Goal: Task Accomplishment & Management: Manage account settings

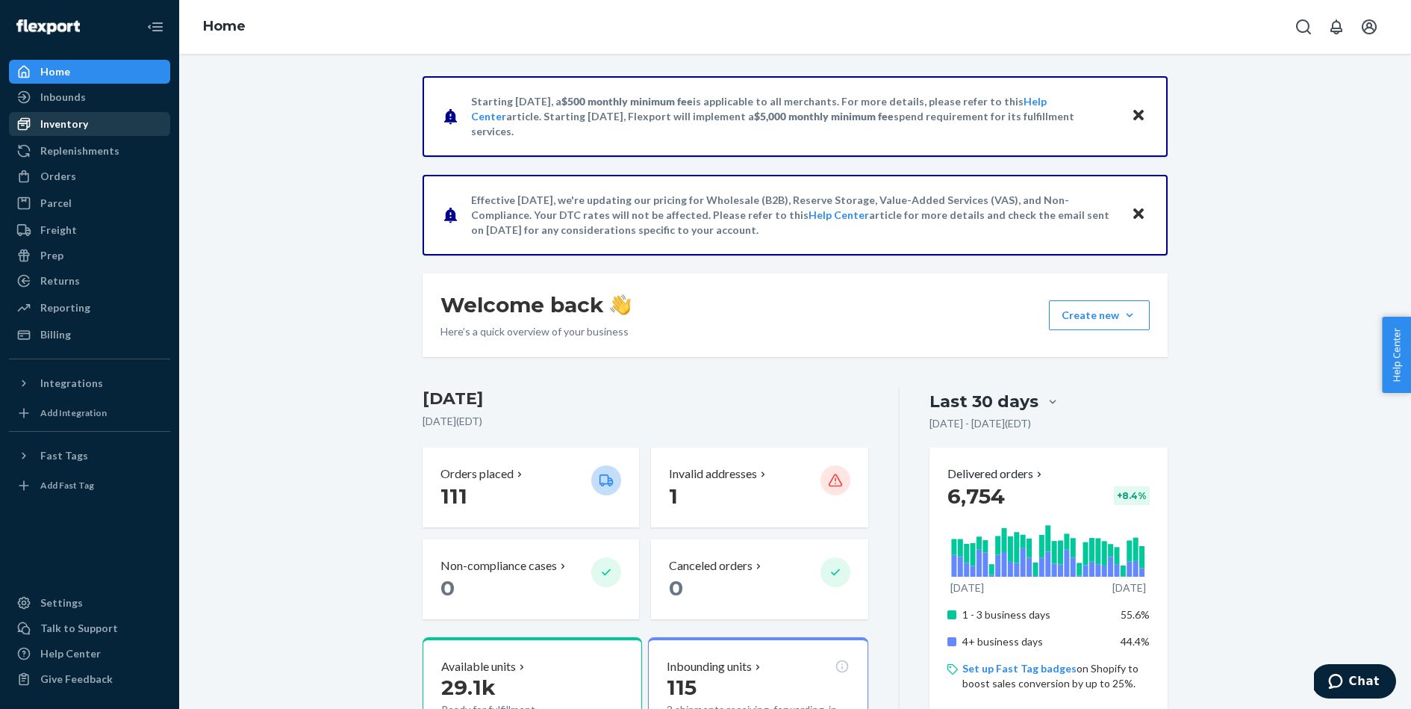
click at [113, 131] on div "Inventory" at bounding box center [89, 123] width 158 height 21
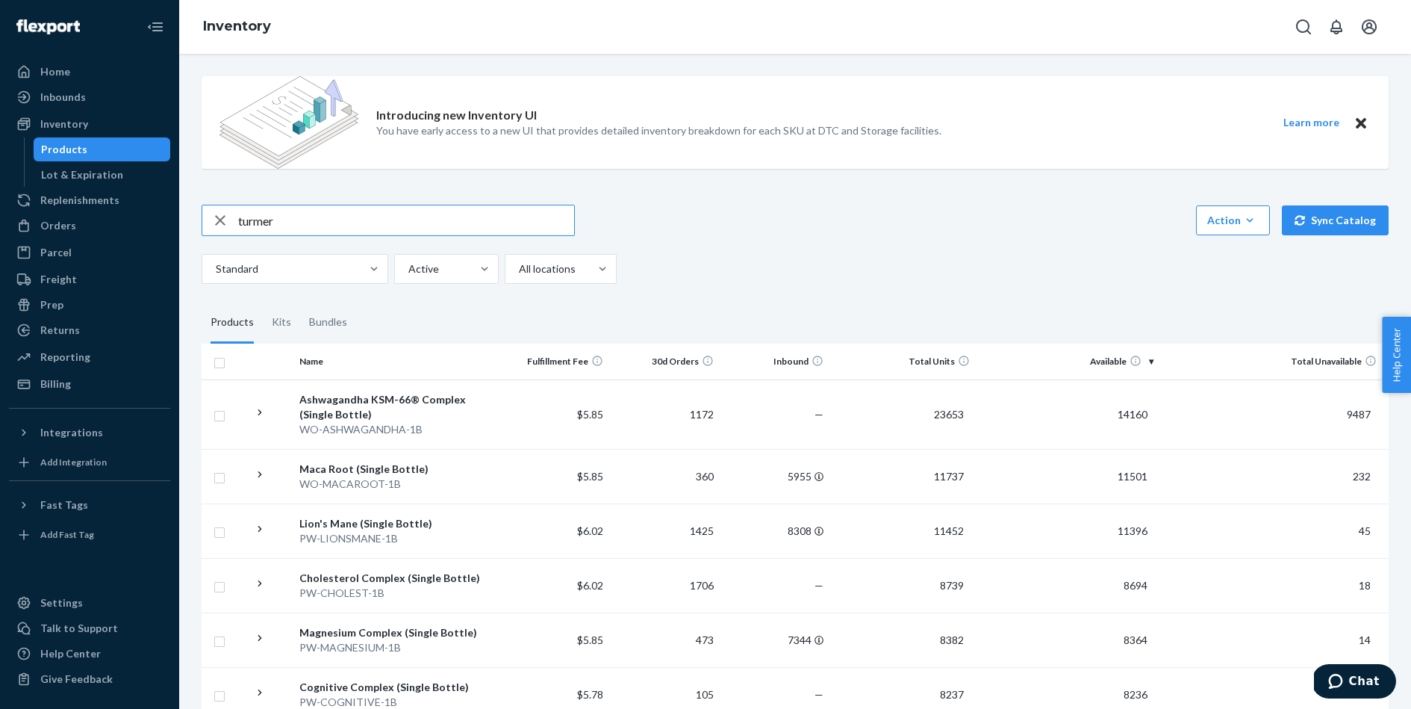
type input "turmer"
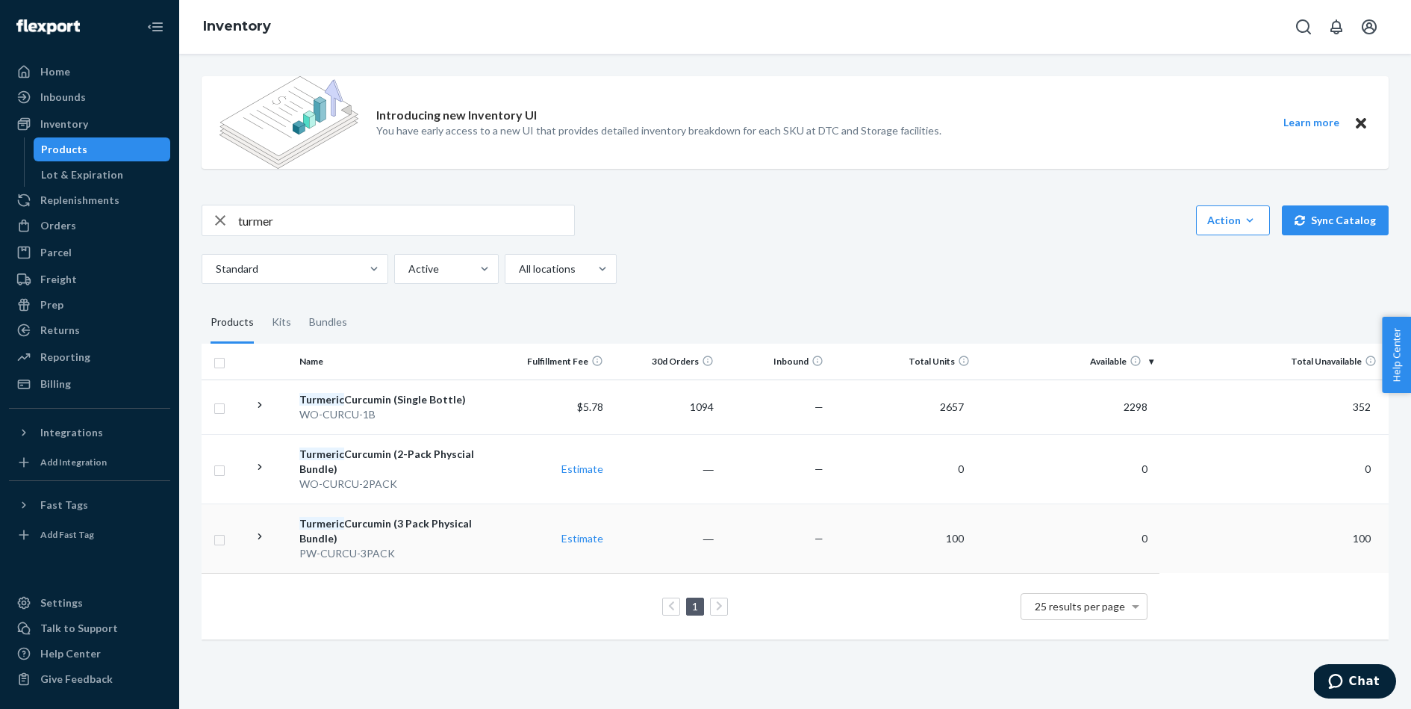
click at [393, 527] on div "Turmeric Curcumin (3 Pack Physical Bundle)" at bounding box center [396, 531] width 194 height 30
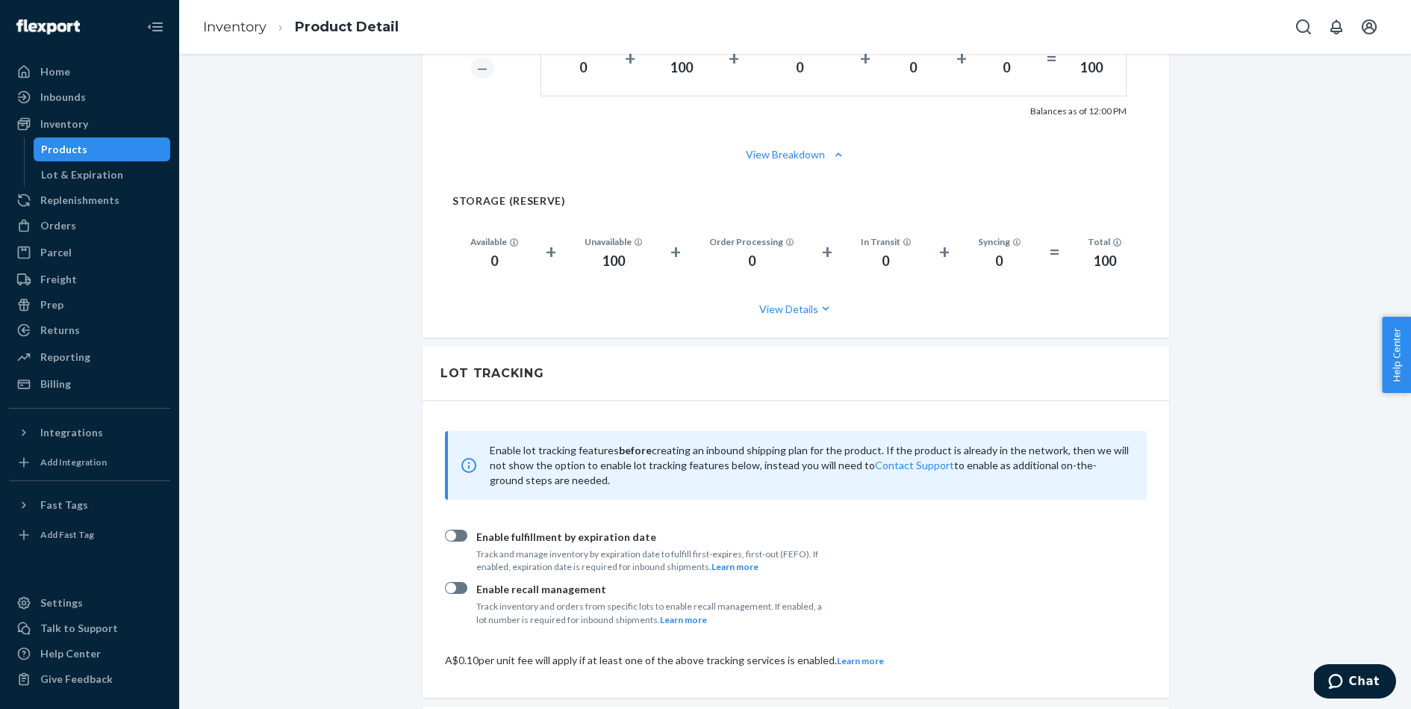
scroll to position [913, 0]
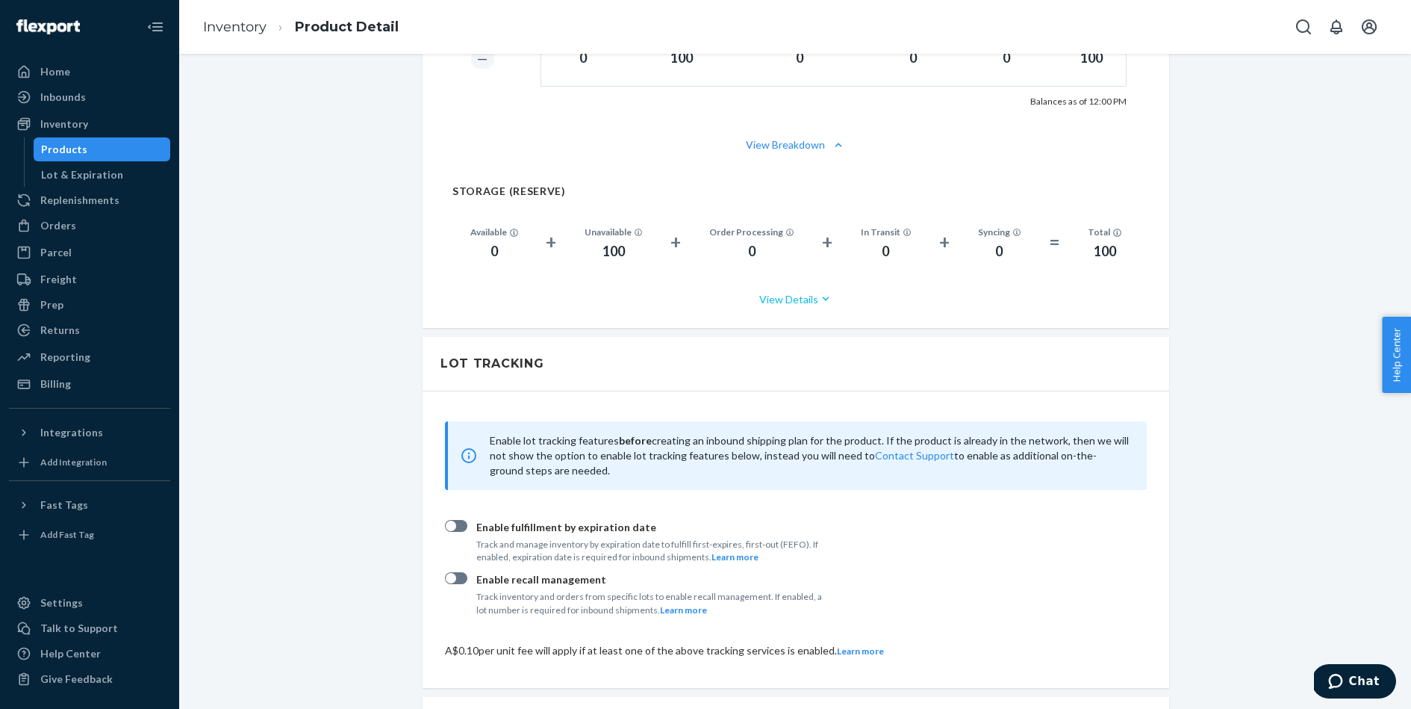
click at [809, 296] on button "View Details" at bounding box center [795, 299] width 687 height 40
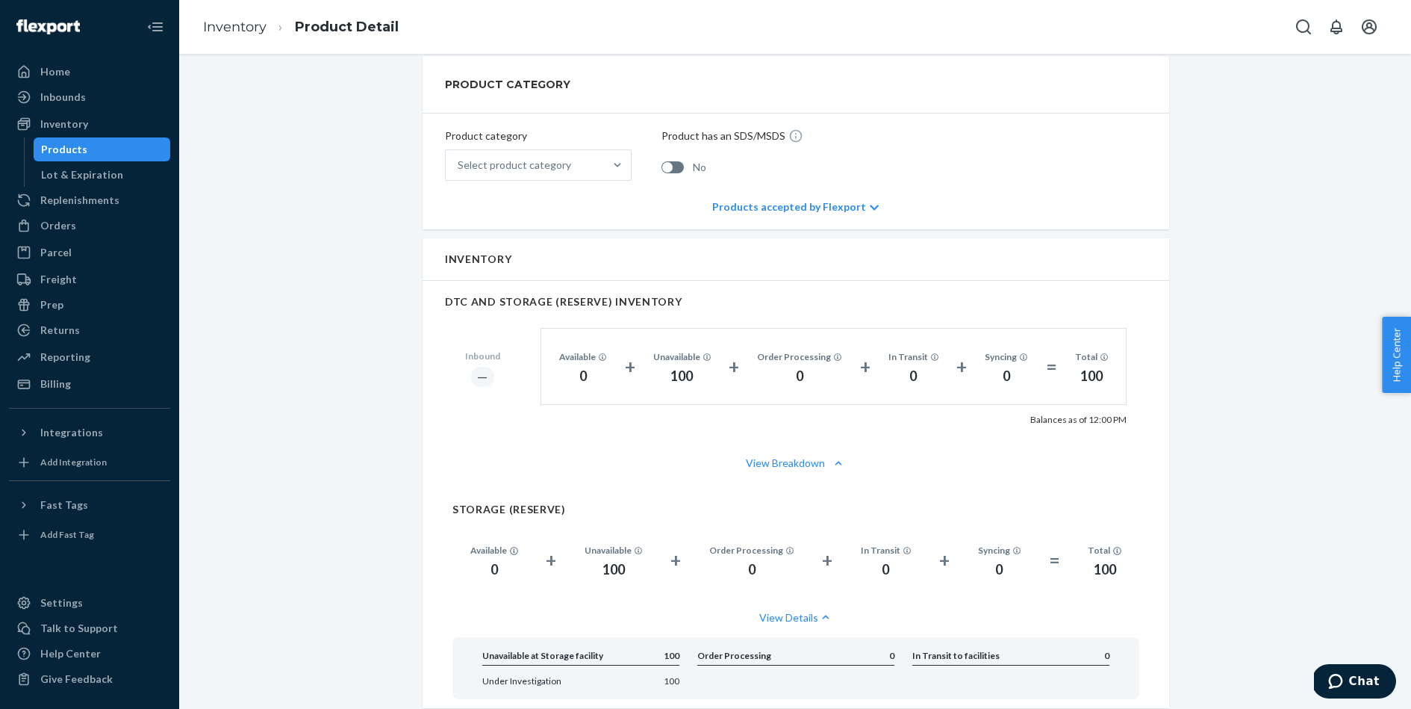
scroll to position [498, 0]
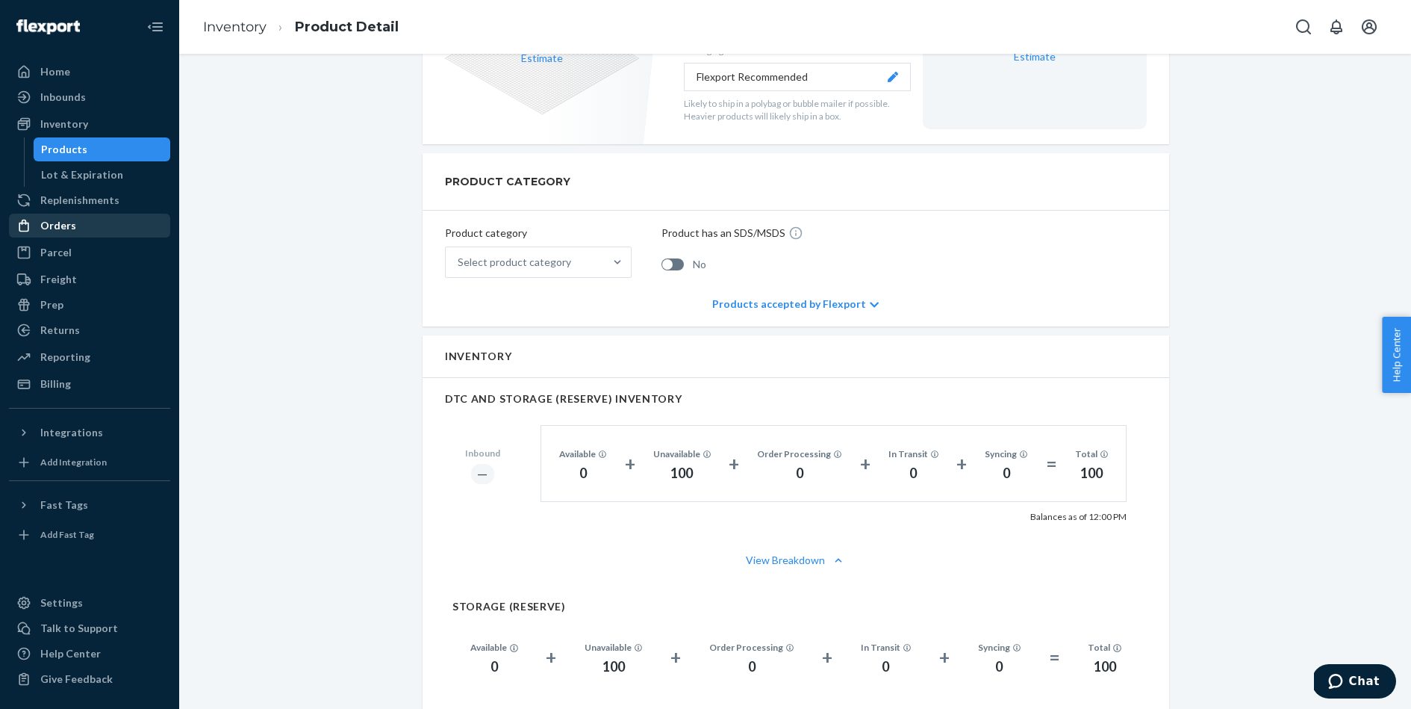
click at [83, 220] on div "Orders" at bounding box center [89, 225] width 158 height 21
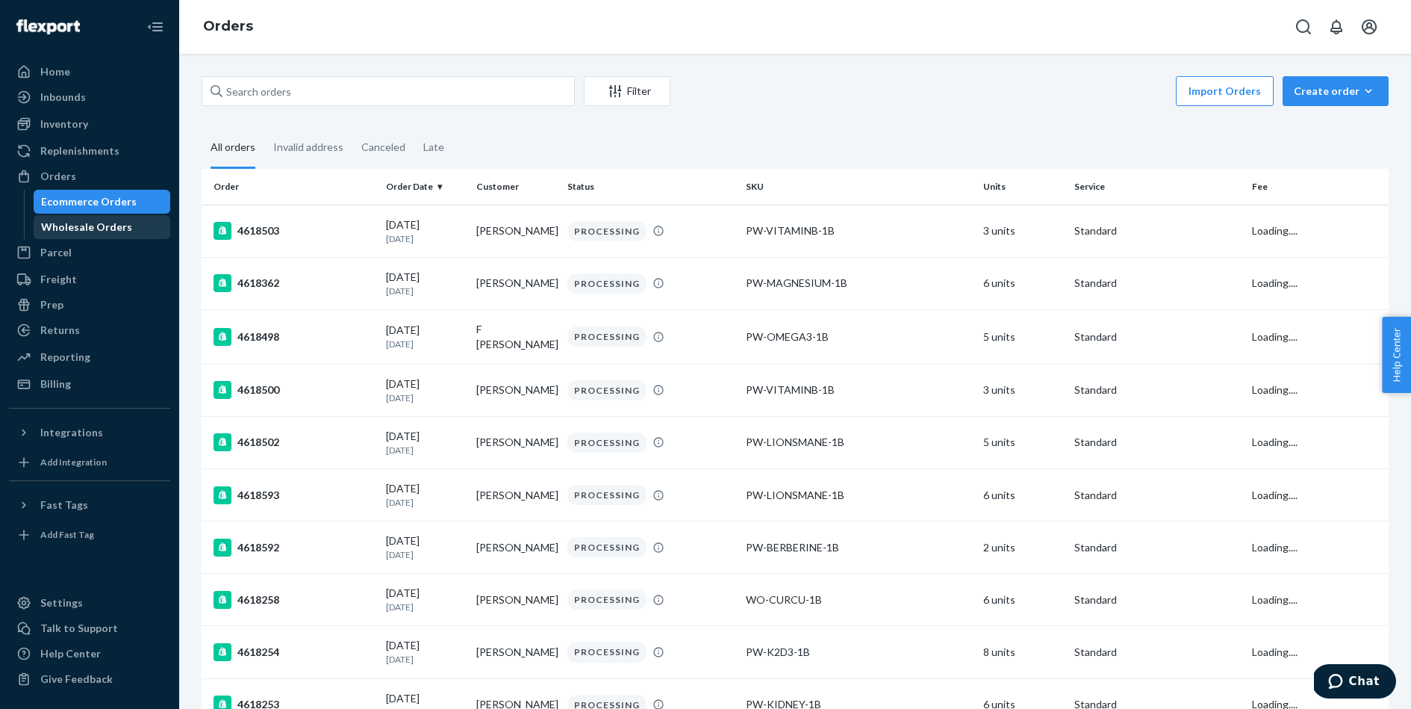
click at [116, 227] on div "Wholesale Orders" at bounding box center [86, 226] width 91 height 15
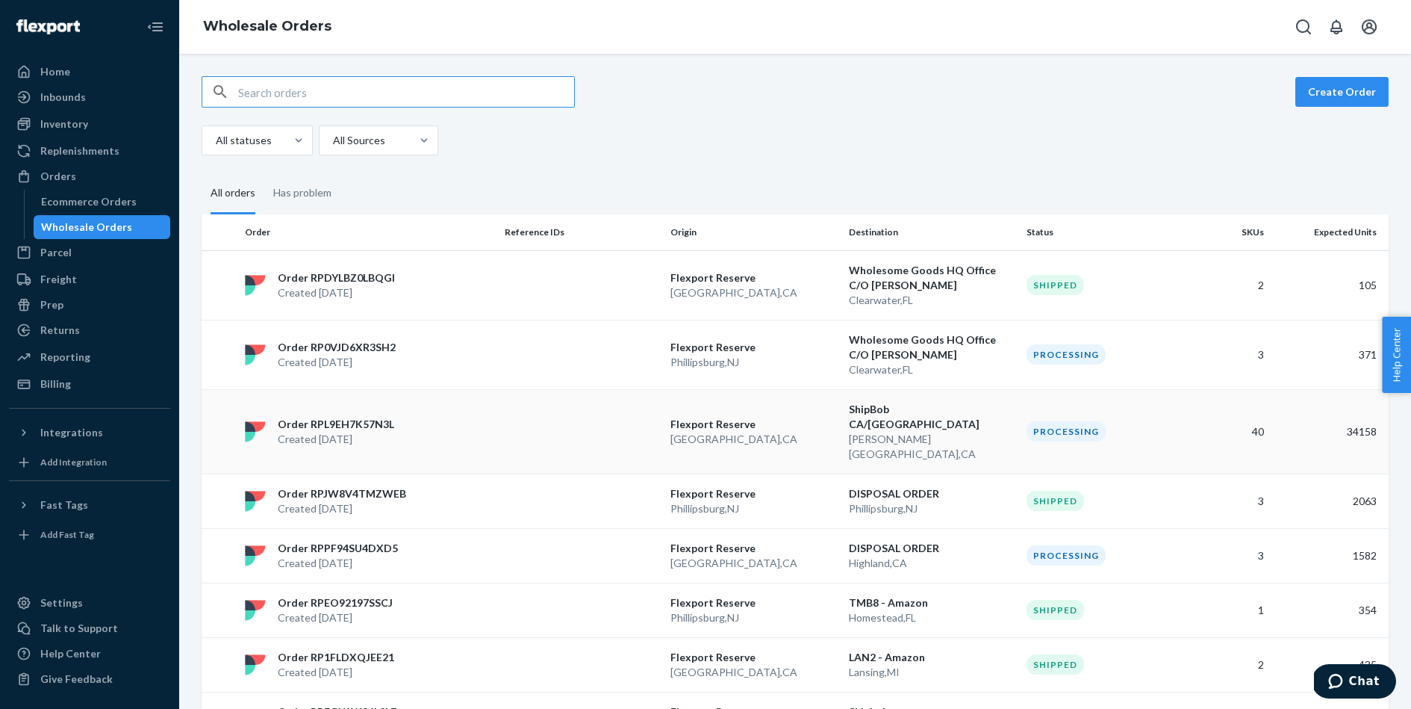
click at [532, 403] on td at bounding box center [582, 431] width 166 height 84
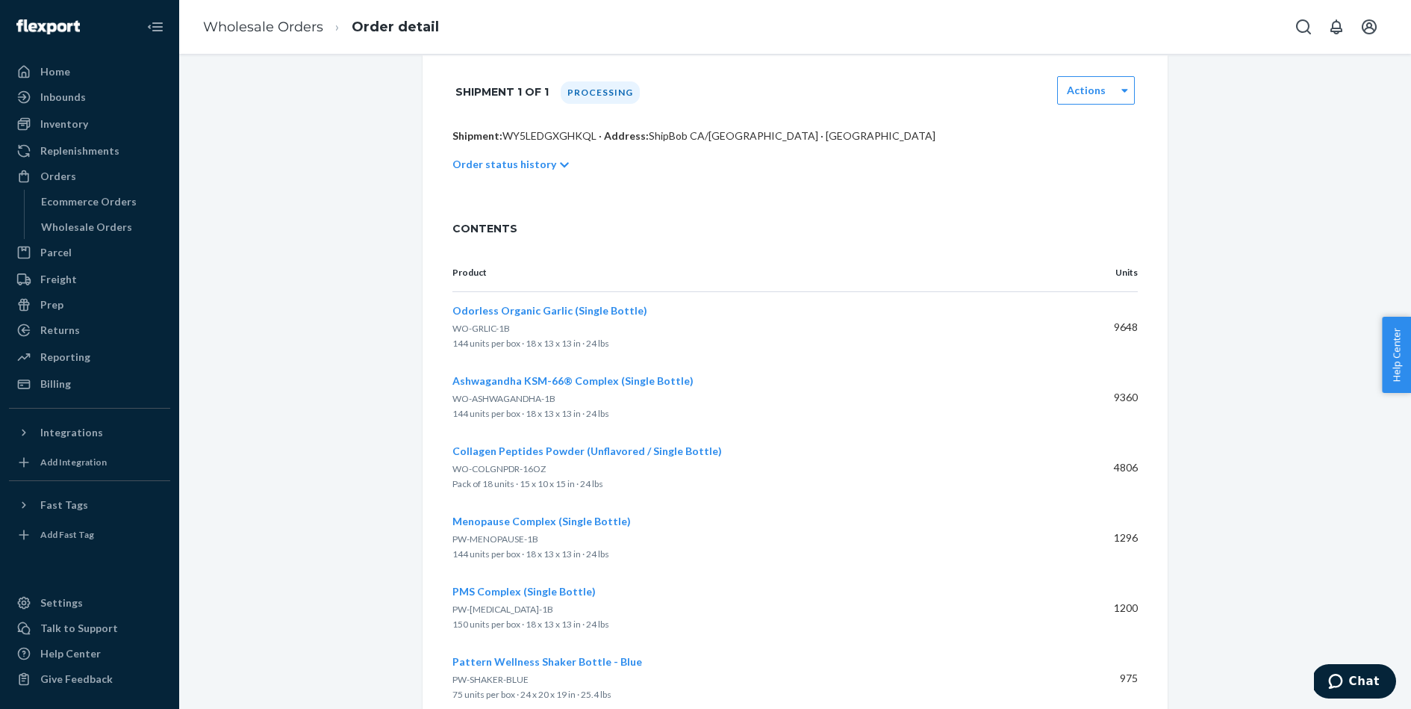
scroll to position [254, 0]
click at [581, 312] on span "Odorless Organic Garlic (Single Bottle)" at bounding box center [549, 308] width 195 height 13
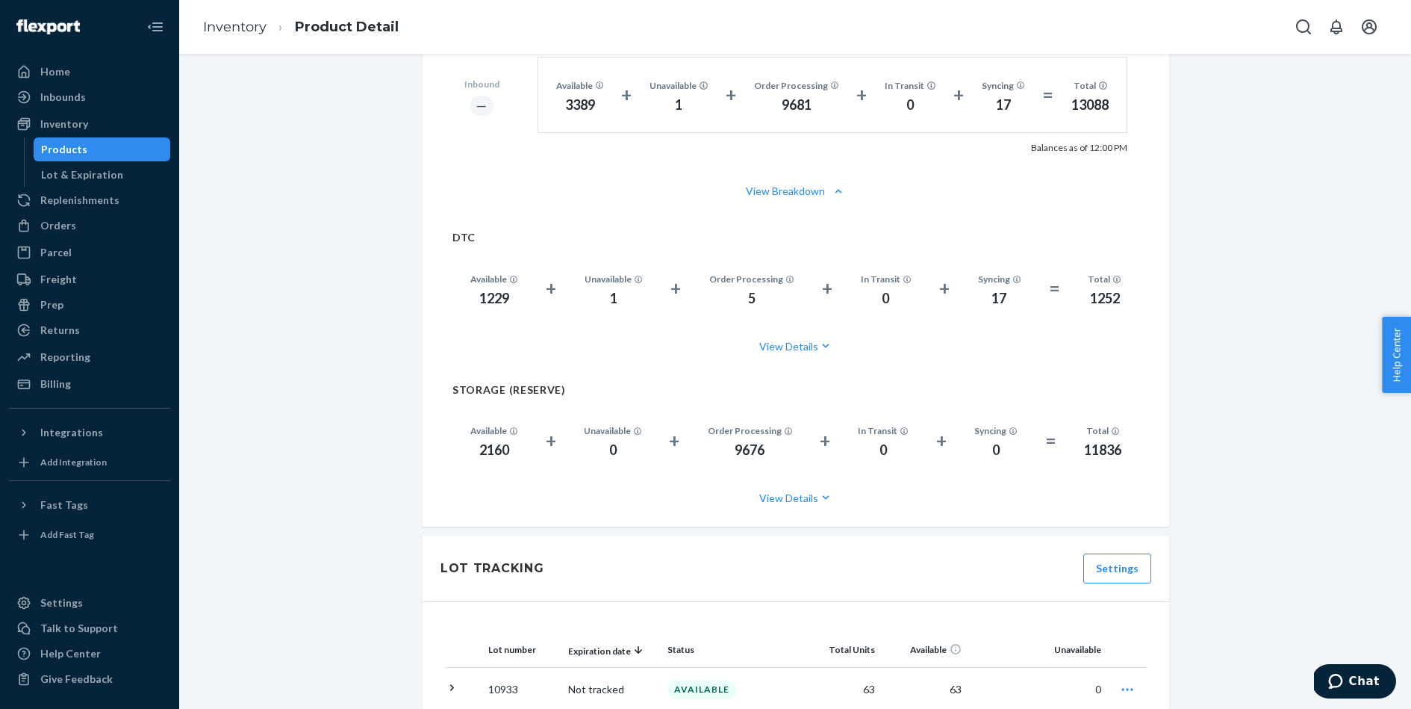
scroll to position [968, 0]
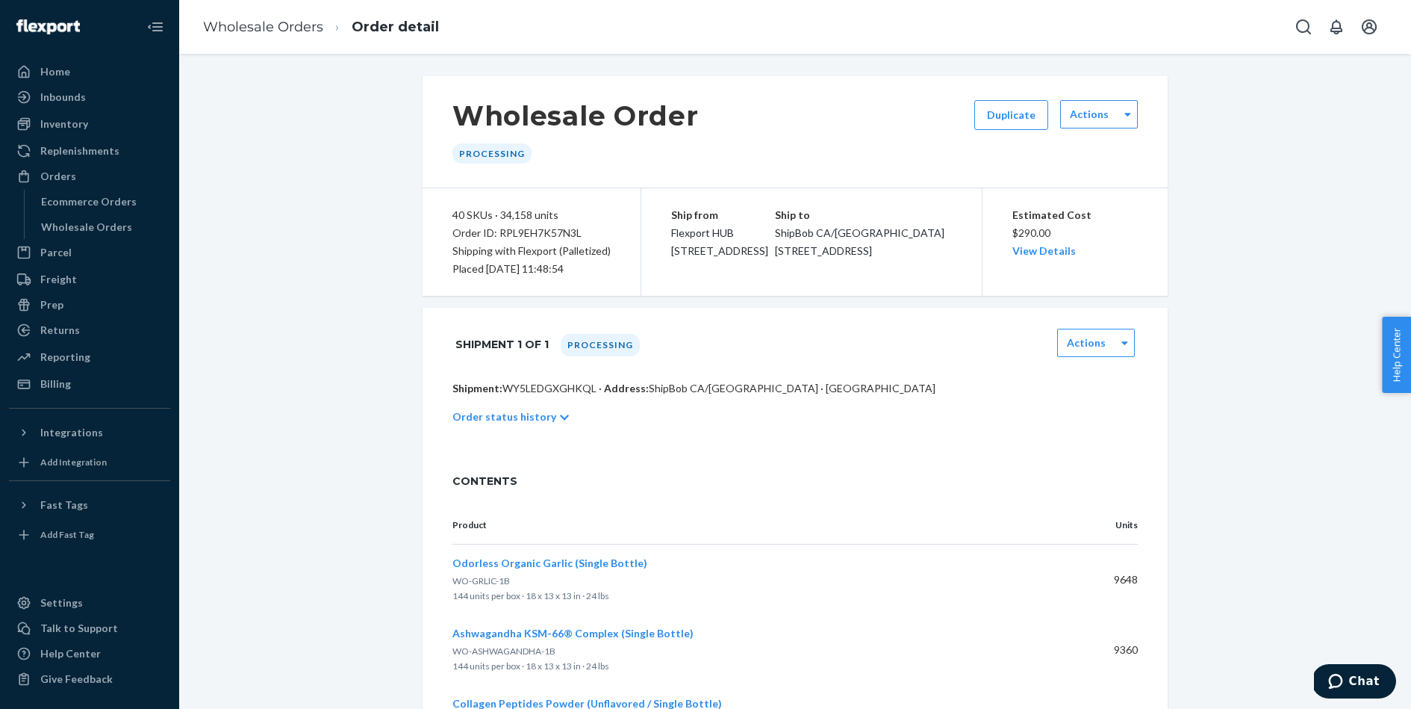
click at [531, 420] on p "Order status history" at bounding box center [504, 416] width 104 height 15
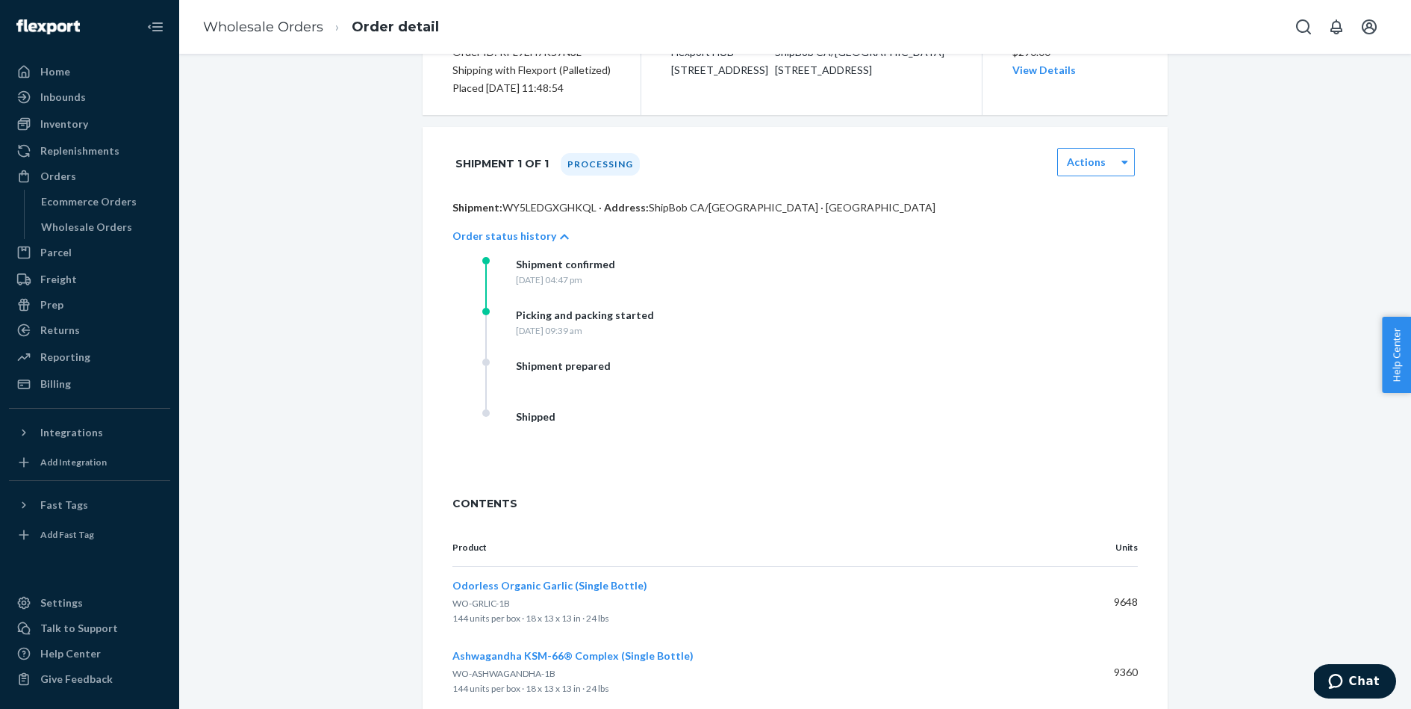
scroll to position [184, 0]
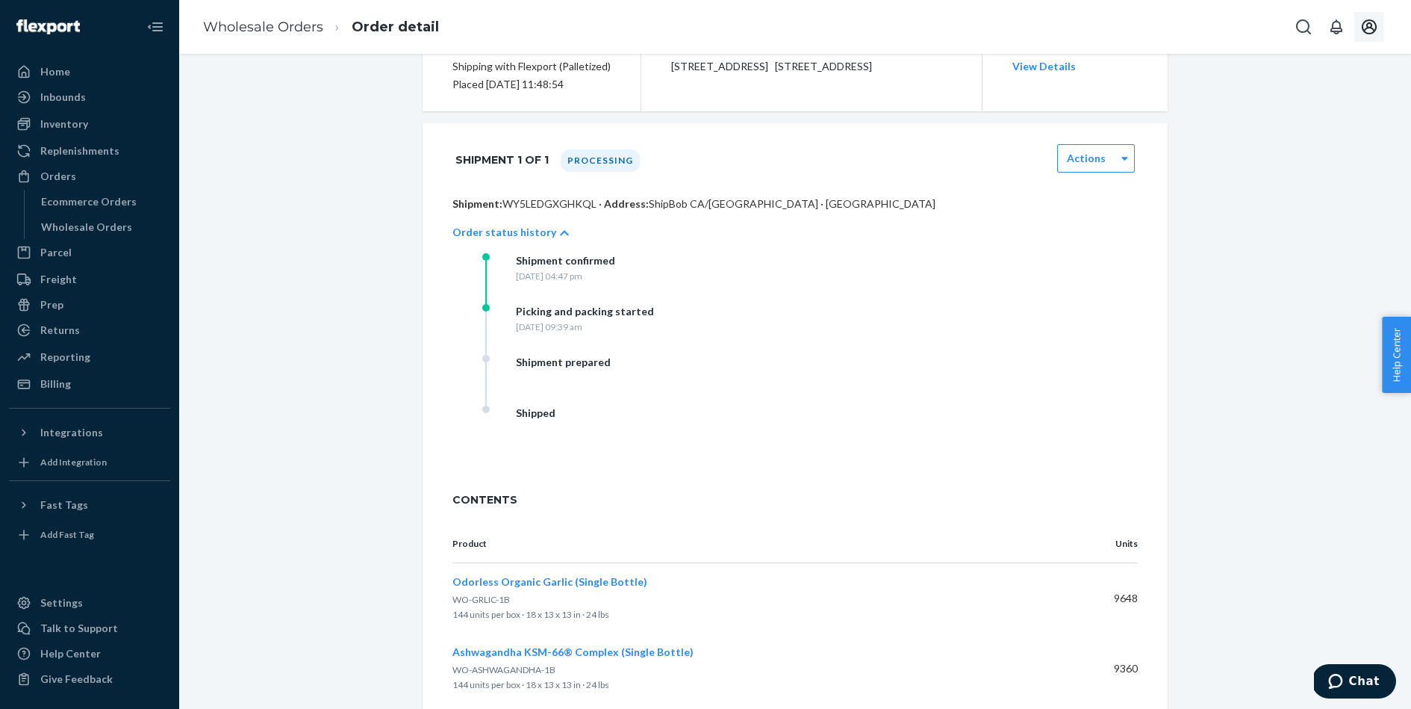
click at [1372, 24] on icon "Open account menu" at bounding box center [1369, 27] width 18 height 18
click at [1278, 146] on div "Log out" at bounding box center [1334, 160] width 112 height 28
